Goal: Find specific fact: Find contact information

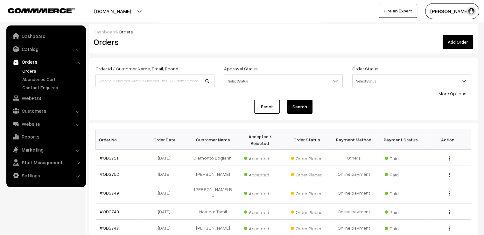
scroll to position [159, 0]
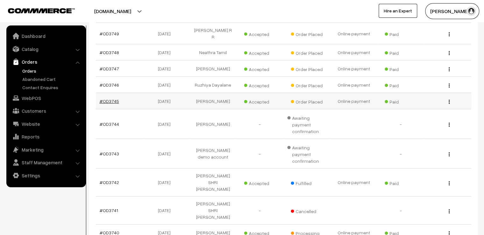
click at [104, 98] on link "#OD3745" at bounding box center [109, 100] width 19 height 5
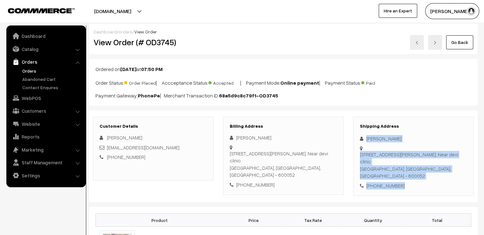
drag, startPoint x: 369, startPoint y: 136, endPoint x: 437, endPoint y: 188, distance: 85.6
click at [437, 188] on div "Shipping Address Prasanth Kumar G 5/123a Subramaniya Bharathiar Street, M.A Nag…" at bounding box center [414, 156] width 121 height 79
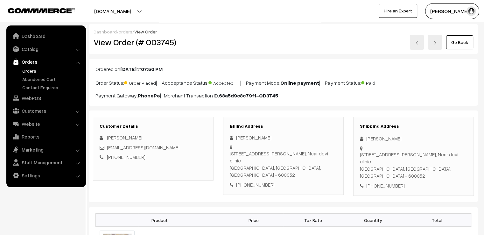
click at [426, 126] on h3 "Shipping Address" at bounding box center [413, 126] width 107 height 5
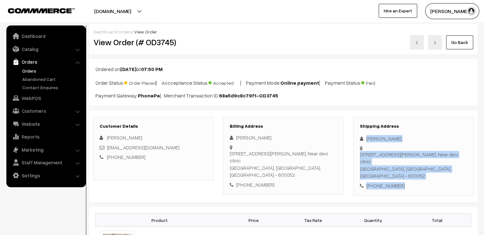
drag, startPoint x: 366, startPoint y: 132, endPoint x: 423, endPoint y: 190, distance: 81.5
click at [423, 190] on div "Customer Details Prasanth Kumar G prasanthedge5@gmail.com +91 8668083682 Billin…" at bounding box center [283, 157] width 389 height 92
copy div "Prasanth Kumar G 5/123a Subramaniya Bharathiar Street, M.A Nagar, Redhills, Nea…"
click at [466, 42] on link "Go Back" at bounding box center [460, 42] width 27 height 14
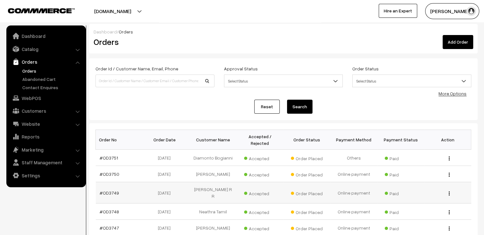
scroll to position [159, 0]
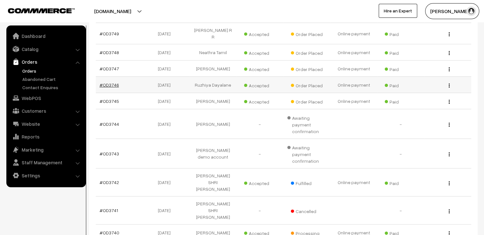
click at [110, 82] on link "#OD3746" at bounding box center [109, 84] width 19 height 5
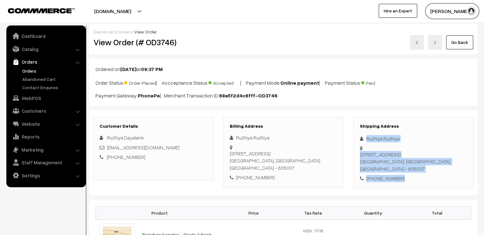
drag, startPoint x: 364, startPoint y: 134, endPoint x: 439, endPoint y: 197, distance: 97.4
drag, startPoint x: 427, startPoint y: 173, endPoint x: 427, endPoint y: 177, distance: 3.5
click at [427, 174] on div "Shipping Address Ruzhiya Ruzhiya No .28,pudhu nagar 1st cross, Nonankuppam, Ari…" at bounding box center [414, 153] width 121 height 72
click at [426, 182] on div "Shipping Address Ruzhiya Ruzhiya No .28,pudhu nagar 1st cross, Nonankuppam, Ari…" at bounding box center [414, 153] width 121 height 72
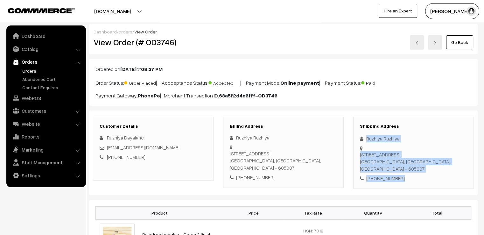
drag, startPoint x: 364, startPoint y: 136, endPoint x: 420, endPoint y: 181, distance: 72.0
click at [420, 181] on div "Shipping Address Ruzhiya Ruzhiya No .28,pudhu nagar 1st cross, Nonankuppam, Ari…" at bounding box center [414, 153] width 121 height 72
copy div "Ruzhiya Ruzhiya No .28,pudhu nagar 1st cross, Nonankuppam, Ariyankuppam, Puduch…"
click at [456, 40] on link "Go Back" at bounding box center [460, 42] width 27 height 14
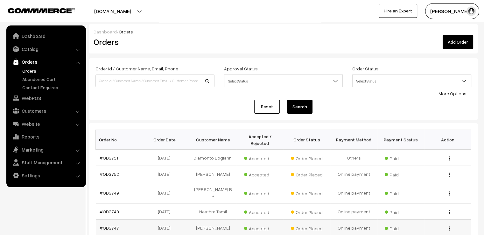
click at [108, 225] on link "#OD3747" at bounding box center [109, 227] width 19 height 5
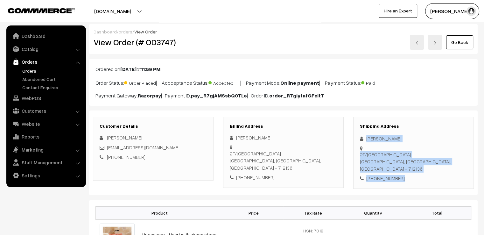
drag, startPoint x: 365, startPoint y: 136, endPoint x: 441, endPoint y: 184, distance: 90.5
click at [441, 185] on div "Customer Details [PERSON_NAME] [EMAIL_ADDRESS][DOMAIN_NAME] [PHONE_NUMBER] Bill…" at bounding box center [283, 153] width 389 height 85
copy div "[PERSON_NAME] 2F/[GEOGRAPHIC_DATA] - 712136 [PHONE_NUMBER]"
click at [460, 39] on link "Go Back" at bounding box center [460, 42] width 27 height 14
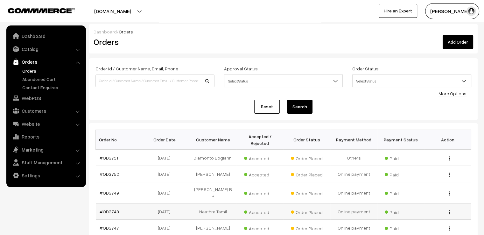
click at [111, 209] on link "#OD3748" at bounding box center [109, 211] width 19 height 5
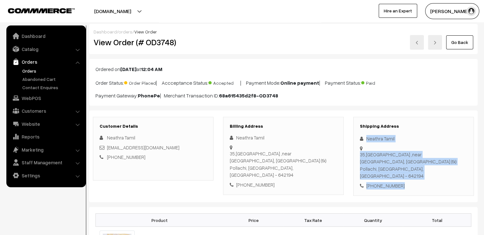
drag, startPoint x: 366, startPoint y: 134, endPoint x: 419, endPoint y: 178, distance: 69.0
click at [419, 178] on div "Shipping Address Neathra Tamil 35,VIP GARDEN ,near vinayagar kovil, Anaimalai (…" at bounding box center [414, 156] width 121 height 79
copy div "Neathra Tamil 35,VIP GARDEN ,near vinayagar kovil, Anaimalai (tk) Pollachi, Tam…"
click at [460, 37] on link "Go Back" at bounding box center [460, 42] width 27 height 14
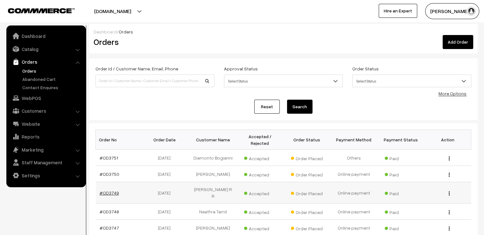
click at [113, 190] on link "#OD3749" at bounding box center [109, 192] width 19 height 5
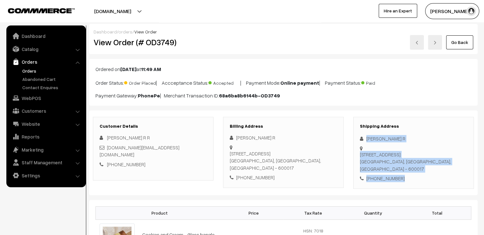
drag, startPoint x: 362, startPoint y: 133, endPoint x: 418, endPoint y: 187, distance: 76.8
click at [418, 187] on div "Shipping Address [PERSON_NAME] R [STREET_ADDRESS] [PHONE_NUMBER]" at bounding box center [414, 153] width 121 height 72
copy div "[PERSON_NAME] R [STREET_ADDRESS] [PHONE_NUMBER]"
click at [465, 41] on link "Go Back" at bounding box center [460, 42] width 27 height 14
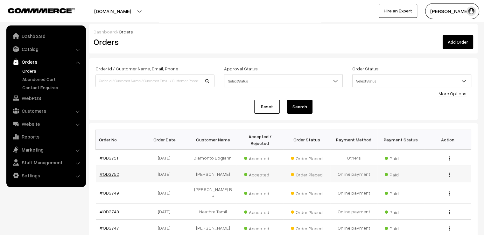
click at [111, 171] on link "#OD3750" at bounding box center [110, 173] width 20 height 5
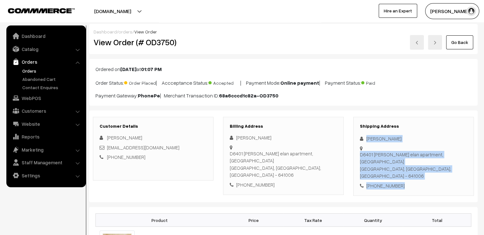
drag, startPoint x: 366, startPoint y: 137, endPoint x: 414, endPoint y: 179, distance: 64.1
click at [414, 179] on div "Shipping Address Suganya Gokul D6401 Shoba elan apartment, Varatharajulu nagar …" at bounding box center [414, 156] width 121 height 79
copy div "Suganya Gokul D6401 Shoba elan apartment, Varatharajulu nagar Coimbatore, Tamil…"
click at [470, 39] on link "Go Back" at bounding box center [460, 42] width 27 height 14
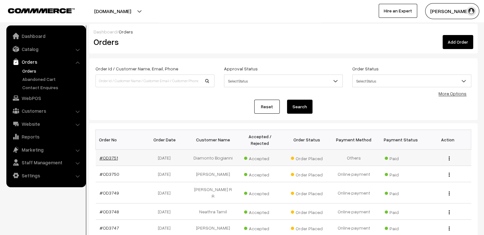
click at [112, 155] on link "#OD3751" at bounding box center [109, 157] width 18 height 5
click at [109, 155] on link "#OD3751" at bounding box center [109, 157] width 18 height 5
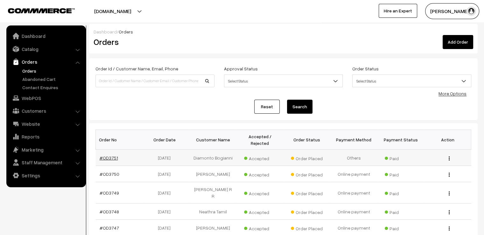
click at [109, 155] on link "#OD3751" at bounding box center [109, 157] width 18 height 5
click at [449, 156] on img "button" at bounding box center [449, 158] width 1 height 4
click at [437, 161] on link "View" at bounding box center [421, 168] width 54 height 14
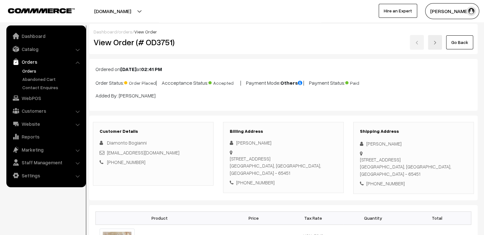
click at [367, 139] on div "Shipping Address [PERSON_NAME] [STREET_ADDRESS] [PHONE_NUMBER]" at bounding box center [414, 158] width 121 height 72
click at [365, 141] on div "[PERSON_NAME]" at bounding box center [413, 143] width 107 height 7
click at [399, 180] on div "[PHONE_NUMBER]" at bounding box center [413, 183] width 107 height 7
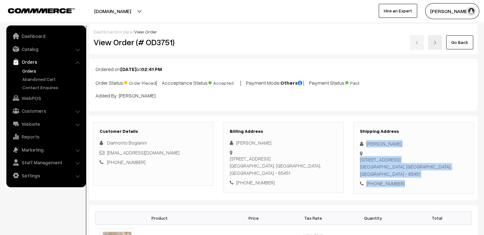
drag, startPoint x: 399, startPoint y: 168, endPoint x: 354, endPoint y: 144, distance: 51.0
click at [354, 144] on div "Shipping Address [PERSON_NAME] [STREET_ADDRESS] [PHONE_NUMBER]" at bounding box center [414, 158] width 121 height 72
copy div "Diamanto Bogianni [STREET_ADDRESS] - 65451 [PHONE_NUMBER]"
